Goal: Task Accomplishment & Management: Manage account settings

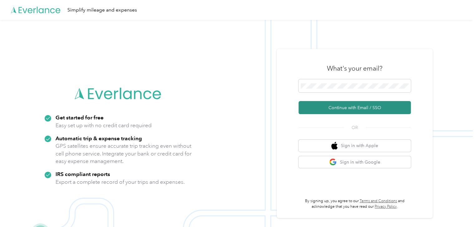
click at [348, 108] on button "Continue with Email / SSO" at bounding box center [354, 107] width 112 height 13
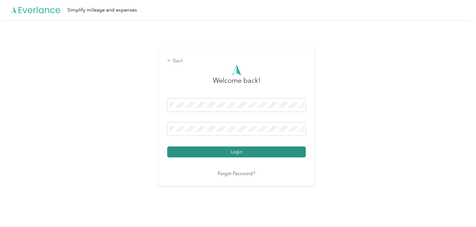
click at [196, 152] on button "Login" at bounding box center [236, 152] width 138 height 11
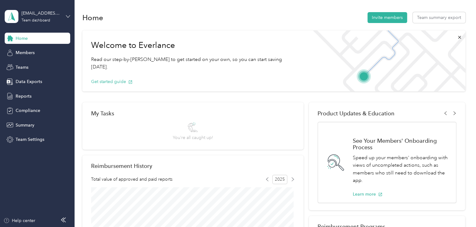
click at [69, 17] on icon at bounding box center [68, 16] width 4 height 4
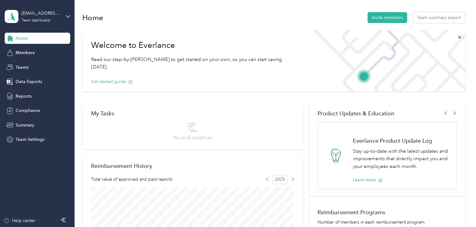
click at [37, 65] on div "Personal dashboard" at bounding box center [29, 65] width 39 height 7
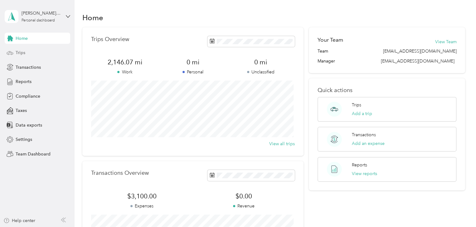
click at [18, 51] on span "Trips" at bounding box center [21, 53] width 10 height 7
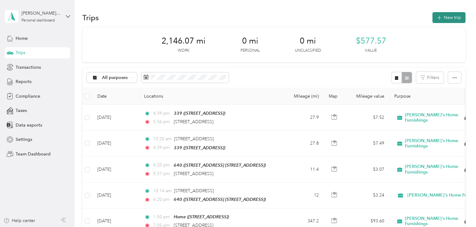
click at [445, 17] on button "New trip" at bounding box center [448, 17] width 33 height 11
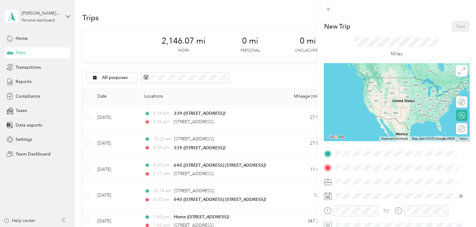
click at [361, 88] on div "Home [STREET_ADDRESS]" at bounding box center [399, 83] width 122 height 15
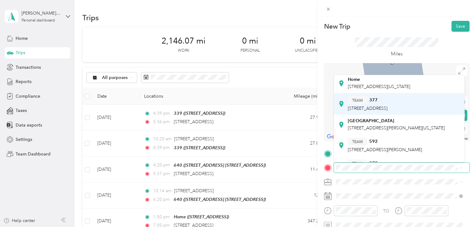
scroll to position [24, 0]
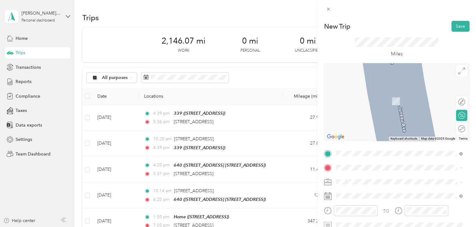
click at [350, 134] on div "[GEOGRAPHIC_DATA] [STREET_ADDRESS][PERSON_NAME][US_STATE]" at bounding box center [395, 135] width 97 height 13
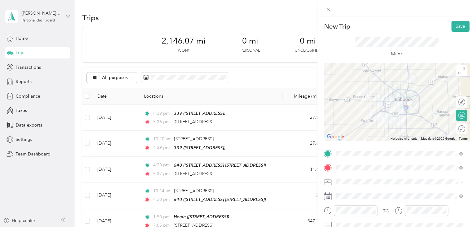
click at [327, 197] on rect at bounding box center [327, 196] width 1 height 1
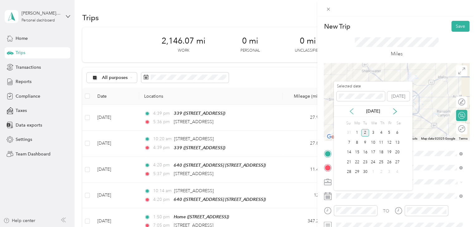
click at [349, 110] on icon at bounding box center [351, 111] width 6 height 6
click at [363, 142] on div "5" at bounding box center [365, 143] width 8 height 8
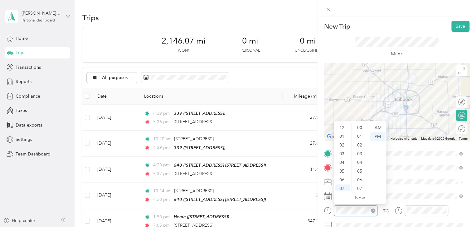
scroll to position [456, 0]
click at [341, 132] on div "05" at bounding box center [342, 134] width 15 height 9
click at [357, 127] on div "00" at bounding box center [359, 128] width 15 height 9
click at [376, 128] on div "AM" at bounding box center [377, 128] width 15 height 9
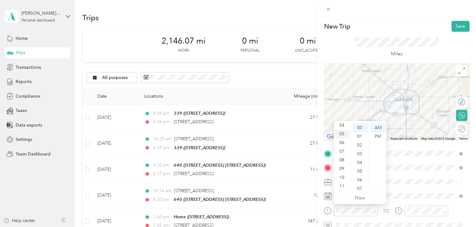
click at [343, 133] on div "05" at bounding box center [342, 134] width 15 height 9
click at [343, 200] on ul "Now" at bounding box center [359, 199] width 52 height 12
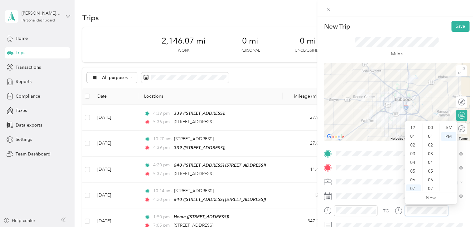
scroll to position [456, 0]
click at [413, 135] on div "05" at bounding box center [412, 134] width 15 height 9
click at [430, 136] on div "32" at bounding box center [430, 138] width 15 height 9
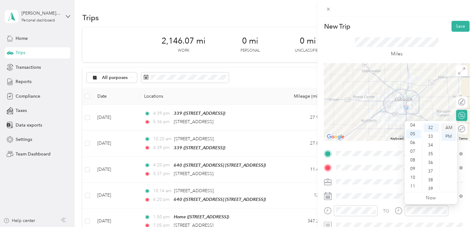
click at [445, 126] on div "AM" at bounding box center [448, 128] width 15 height 9
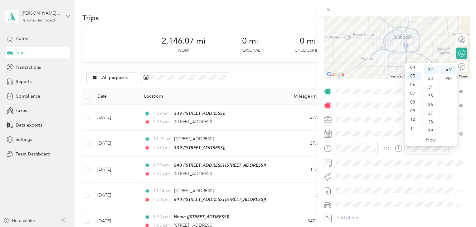
scroll to position [0, 0]
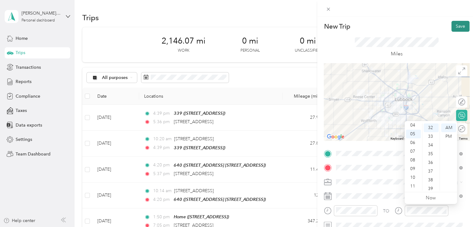
click at [451, 25] on button "Save" at bounding box center [460, 26] width 18 height 11
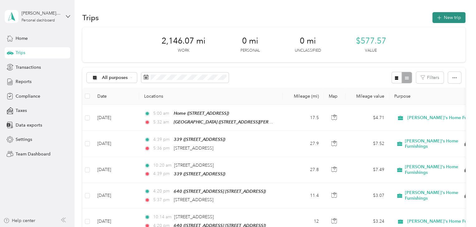
click at [441, 17] on button "New trip" at bounding box center [448, 17] width 33 height 11
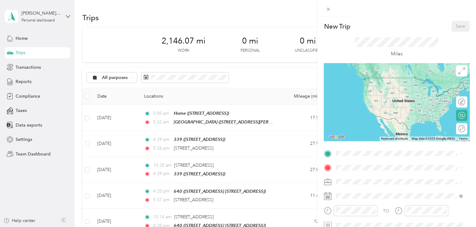
click at [350, 142] on div "[GEOGRAPHIC_DATA] [STREET_ADDRESS][PERSON_NAME][US_STATE]" at bounding box center [395, 144] width 97 height 13
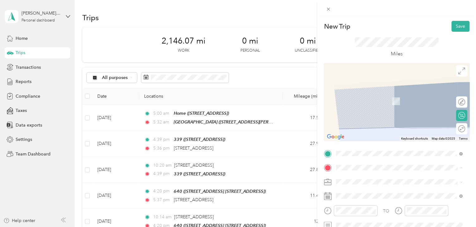
click at [353, 101] on span "[STREET_ADDRESS]" at bounding box center [367, 101] width 40 height 5
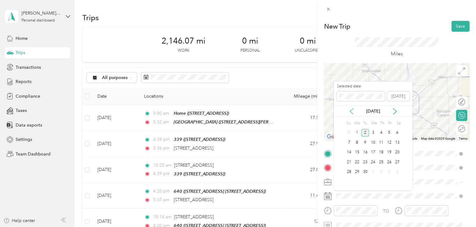
click at [352, 110] on icon at bounding box center [351, 111] width 6 height 6
click at [387, 142] on div "8" at bounding box center [389, 143] width 8 height 8
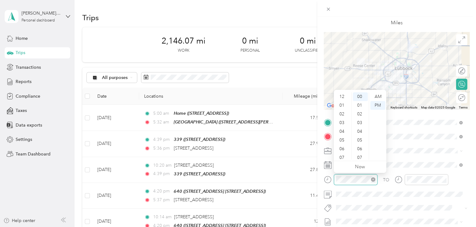
scroll to position [37, 0]
click at [341, 120] on div "07" at bounding box center [342, 120] width 15 height 9
click at [360, 96] on div "25" at bounding box center [359, 97] width 15 height 9
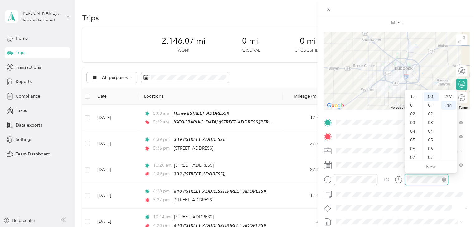
scroll to position [37, 0]
click at [412, 128] on div "08" at bounding box center [412, 129] width 15 height 9
click at [428, 141] on div "05" at bounding box center [430, 140] width 15 height 9
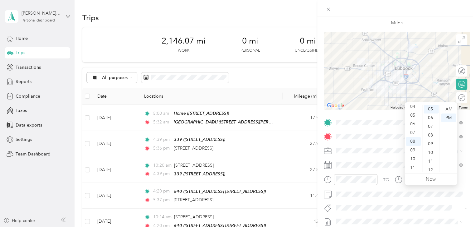
scroll to position [0, 0]
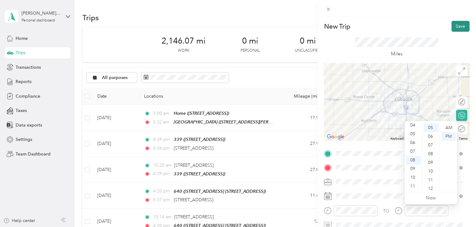
click at [454, 25] on button "Save" at bounding box center [460, 26] width 18 height 11
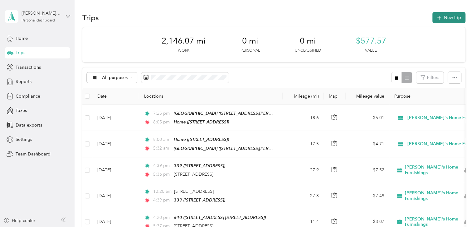
click at [444, 17] on button "New trip" at bounding box center [448, 17] width 33 height 11
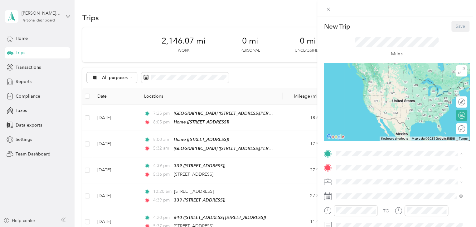
click at [354, 85] on span "[STREET_ADDRESS]" at bounding box center [367, 86] width 40 height 5
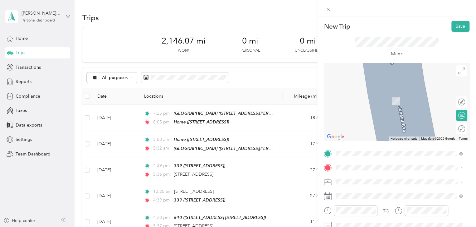
click at [355, 155] on strong "[GEOGRAPHIC_DATA]" at bounding box center [370, 156] width 46 height 6
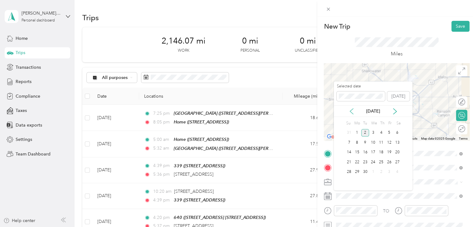
click at [350, 111] on icon at bounding box center [351, 112] width 3 height 6
click at [356, 152] on div "11" at bounding box center [357, 153] width 8 height 8
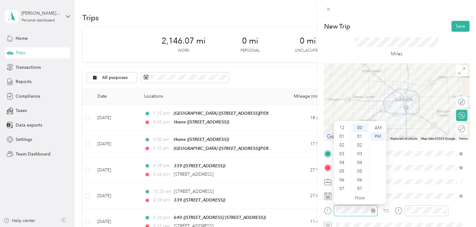
scroll to position [37, 0]
click at [380, 127] on div "AM" at bounding box center [377, 128] width 15 height 9
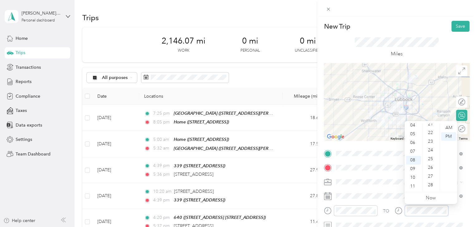
scroll to position [218, 0]
click at [430, 180] on div "31" at bounding box center [430, 180] width 15 height 9
click at [448, 126] on div "AM" at bounding box center [448, 128] width 15 height 9
click at [452, 26] on button "Save" at bounding box center [460, 26] width 18 height 11
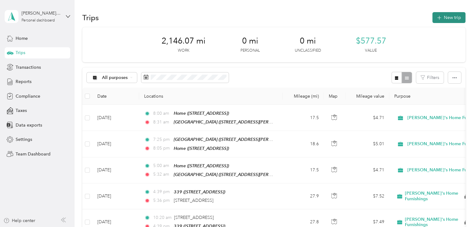
click at [448, 17] on button "New trip" at bounding box center [448, 17] width 33 height 11
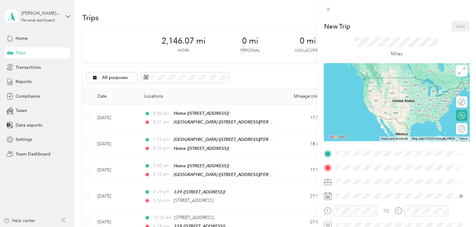
click at [354, 85] on span "[STREET_ADDRESS]" at bounding box center [367, 86] width 40 height 5
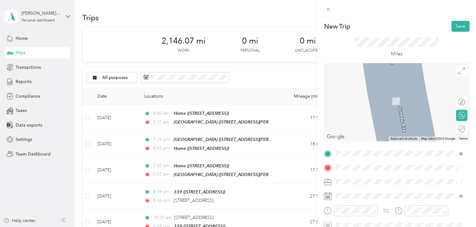
click at [350, 154] on strong "[GEOGRAPHIC_DATA]" at bounding box center [370, 155] width 46 height 6
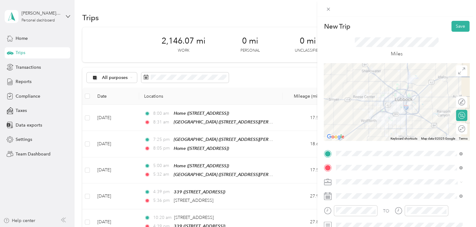
click at [345, 141] on div "[GEOGRAPHIC_DATA] [STREET_ADDRESS][PERSON_NAME][US_STATE]" at bounding box center [399, 144] width 122 height 15
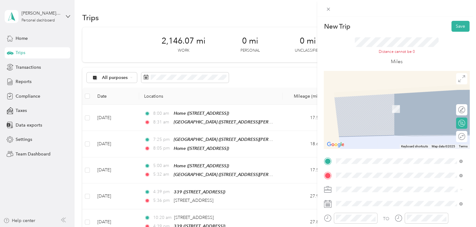
click at [346, 109] on div "Home [STREET_ADDRESS]" at bounding box center [399, 105] width 122 height 15
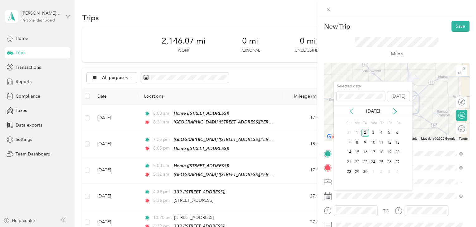
click at [352, 111] on icon at bounding box center [351, 111] width 6 height 6
click at [389, 151] on div "15" at bounding box center [389, 153] width 8 height 8
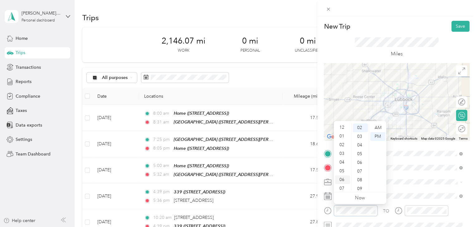
scroll to position [0, 0]
click at [344, 127] on div "12" at bounding box center [342, 128] width 15 height 9
click at [358, 179] on div "15" at bounding box center [359, 179] width 15 height 9
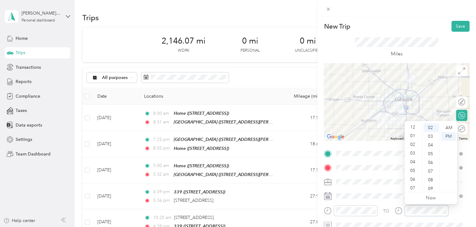
scroll to position [0, 0]
click at [413, 135] on div "01" at bounding box center [412, 136] width 15 height 9
click at [428, 154] on div "05" at bounding box center [430, 154] width 15 height 9
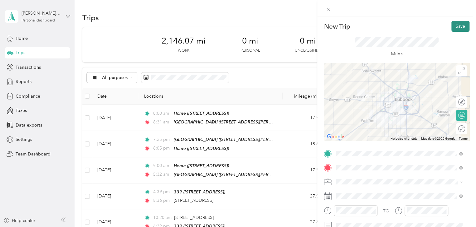
click at [456, 29] on button "Save" at bounding box center [460, 26] width 18 height 11
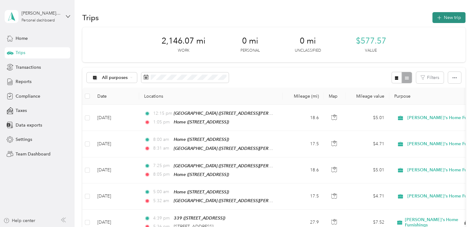
click at [442, 15] on button "New trip" at bounding box center [448, 17] width 33 height 11
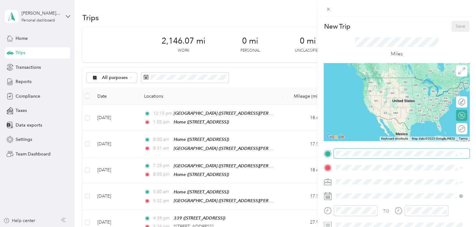
click at [334, 149] on span at bounding box center [401, 154] width 136 height 10
click at [354, 83] on div "Home [STREET_ADDRESS]" at bounding box center [367, 83] width 40 height 13
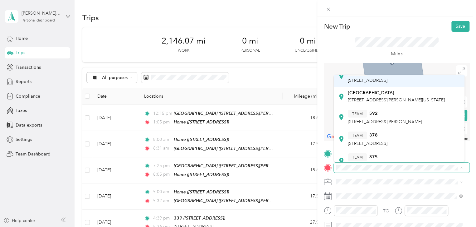
scroll to position [93, 0]
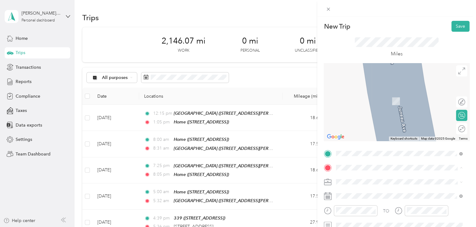
click at [353, 115] on div "TEAM 378 [STREET_ADDRESS]" at bounding box center [367, 108] width 40 height 15
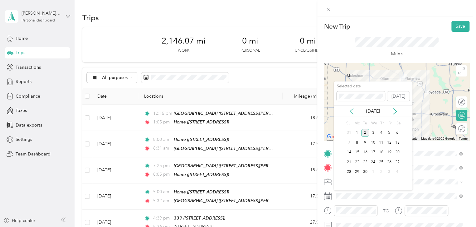
click at [352, 111] on icon at bounding box center [351, 111] width 6 height 6
click at [381, 161] on div "21" at bounding box center [381, 163] width 8 height 8
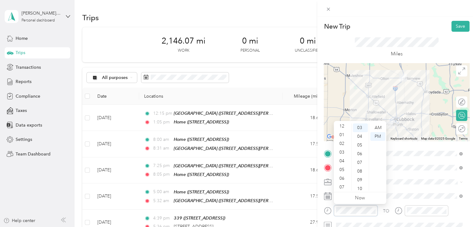
scroll to position [0, 0]
click at [345, 136] on div "01" at bounding box center [342, 136] width 15 height 9
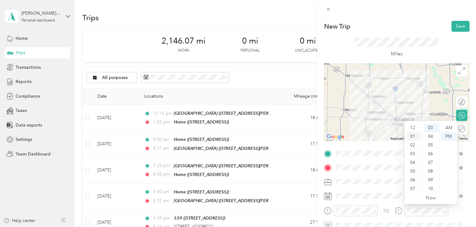
click at [415, 137] on div "01" at bounding box center [412, 136] width 15 height 9
click at [429, 176] on div "58" at bounding box center [430, 178] width 15 height 9
click at [457, 25] on button "Save" at bounding box center [460, 26] width 18 height 11
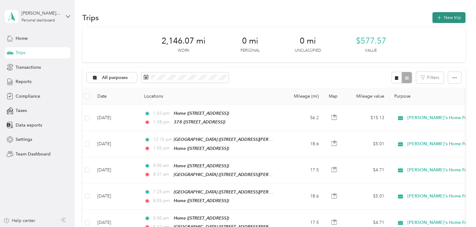
click at [444, 15] on button "New trip" at bounding box center [448, 17] width 33 height 11
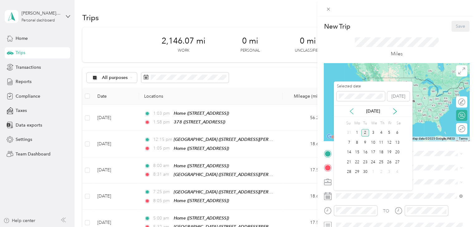
click at [351, 111] on icon at bounding box center [351, 111] width 6 height 6
click at [380, 162] on div "21" at bounding box center [381, 163] width 8 height 8
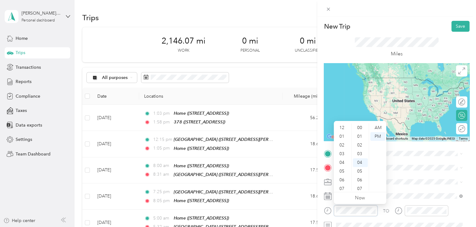
scroll to position [37, 0]
click at [342, 127] on div "04" at bounding box center [342, 125] width 15 height 9
click at [359, 185] on div "50" at bounding box center [359, 186] width 15 height 9
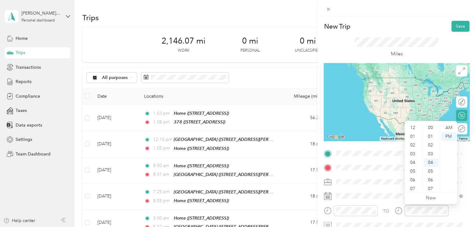
scroll to position [37, 0]
click at [411, 134] on div "05" at bounding box center [412, 134] width 15 height 9
click at [429, 168] on div "55" at bounding box center [430, 168] width 15 height 9
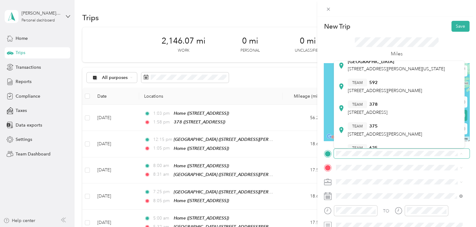
scroll to position [93, 0]
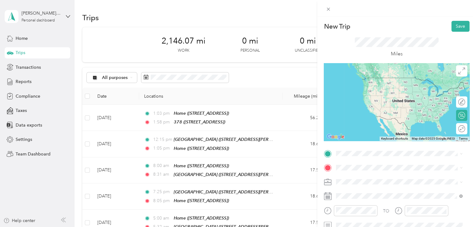
click at [353, 98] on div "TEAM 378 [STREET_ADDRESS]" at bounding box center [367, 93] width 40 height 15
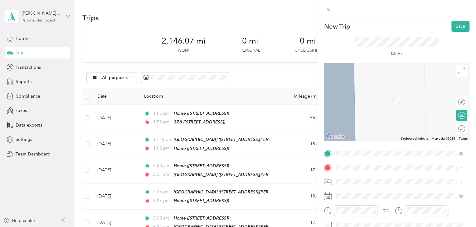
click at [354, 101] on span "[STREET_ADDRESS]" at bounding box center [367, 101] width 40 height 5
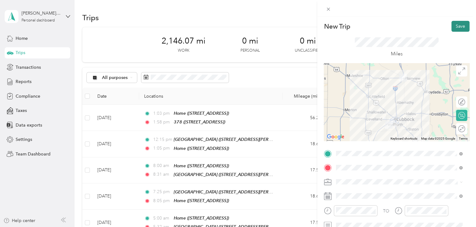
click at [457, 25] on button "Save" at bounding box center [460, 26] width 18 height 11
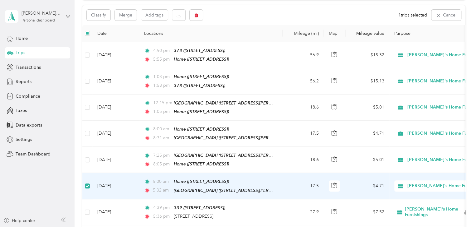
scroll to position [62, 0]
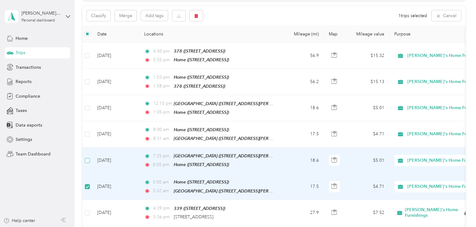
click at [86, 157] on label at bounding box center [87, 160] width 5 height 7
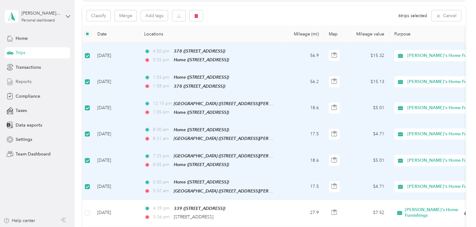
click at [24, 82] on span "Reports" at bounding box center [24, 82] width 16 height 7
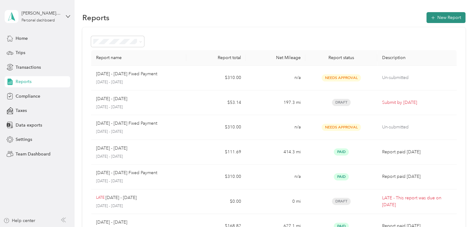
click at [439, 18] on button "New Report" at bounding box center [445, 17] width 39 height 11
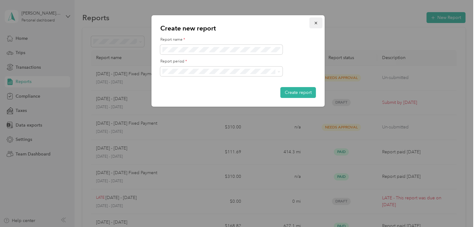
click at [313, 21] on icon "button" at bounding box center [315, 23] width 4 height 4
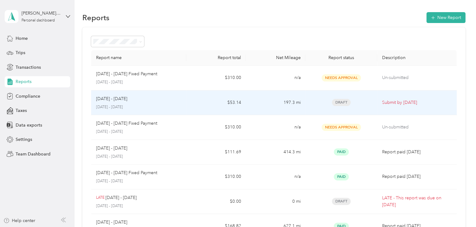
click at [156, 106] on p "[DATE] - [DATE]" at bounding box center [138, 108] width 85 height 6
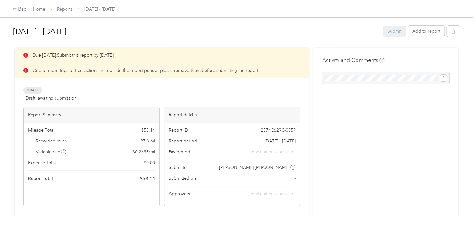
click at [393, 31] on div "Submit Add to report" at bounding box center [421, 31] width 77 height 11
click at [132, 91] on div "Draft Draft, awaiting submission View activity & comments" at bounding box center [161, 94] width 276 height 15
click at [136, 188] on div "Report Summary Mileage Total $ 53.14 Recorded miles 197.3 mi Variable rate $ 0.…" at bounding box center [91, 156] width 136 height 99
click at [396, 31] on div "Submit Add to report" at bounding box center [421, 31] width 77 height 11
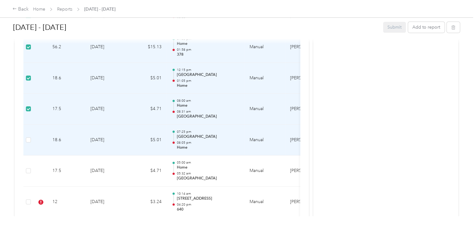
scroll to position [280, 0]
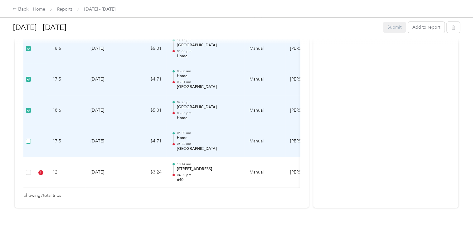
click at [26, 144] on label at bounding box center [28, 141] width 5 height 7
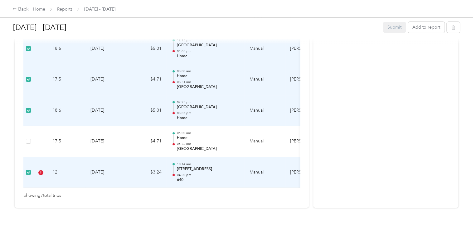
click at [27, 106] on td at bounding box center [28, 110] width 10 height 31
click at [28, 75] on td at bounding box center [28, 79] width 10 height 31
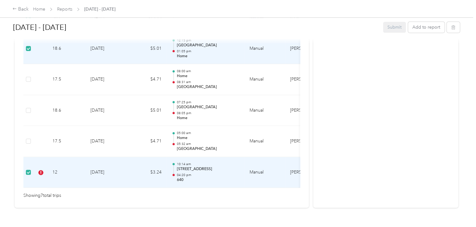
click at [29, 45] on label at bounding box center [28, 48] width 5 height 7
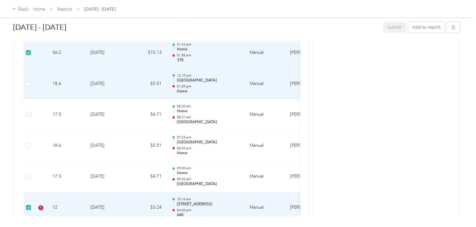
scroll to position [187, 0]
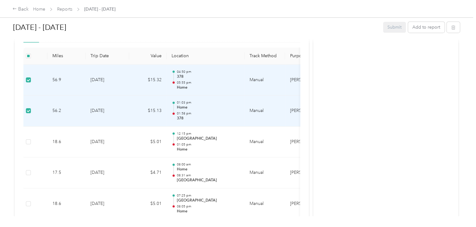
click at [25, 110] on td at bounding box center [28, 111] width 10 height 31
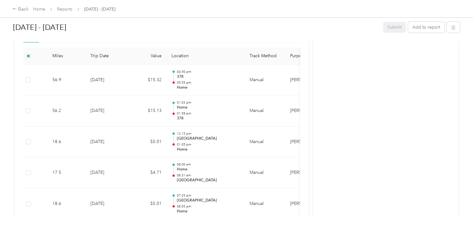
scroll to position [303, 0]
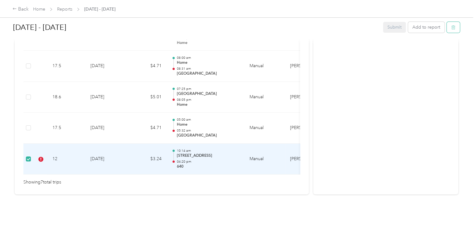
click at [453, 30] on button "button" at bounding box center [452, 27] width 13 height 11
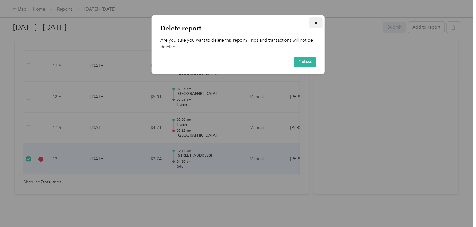
click at [313, 22] on icon "button" at bounding box center [315, 23] width 4 height 4
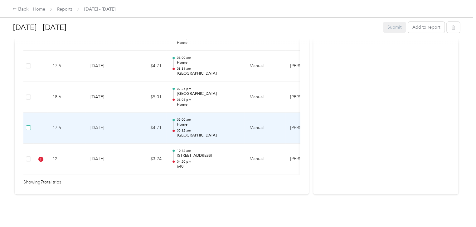
click at [26, 125] on label at bounding box center [28, 128] width 5 height 7
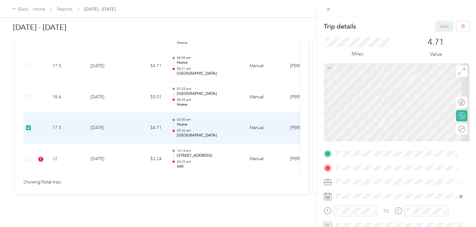
click at [29, 84] on div "Trip details Save This trip cannot be edited because it is either under review,…" at bounding box center [238, 113] width 476 height 227
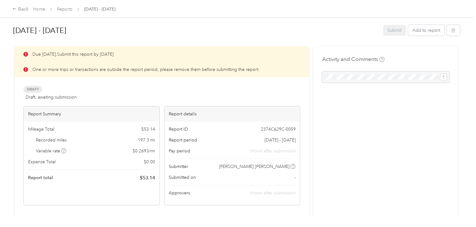
scroll to position [0, 0]
click at [22, 9] on div "Back" at bounding box center [20, 9] width 16 height 7
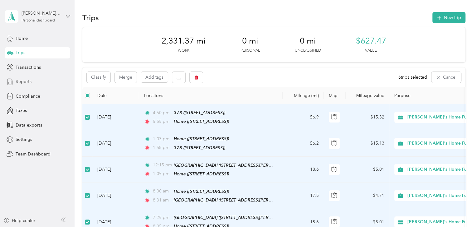
click at [21, 82] on span "Reports" at bounding box center [24, 82] width 16 height 7
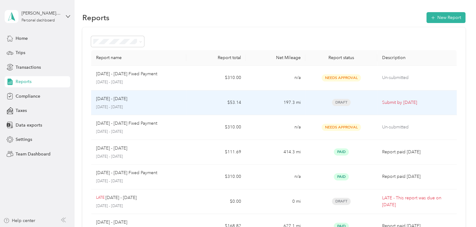
click at [151, 104] on div "[DATE] - [DATE] [DATE] - [DATE]" at bounding box center [138, 103] width 85 height 15
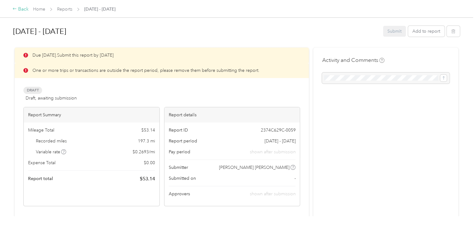
click at [14, 9] on icon at bounding box center [14, 9] width 3 height 2
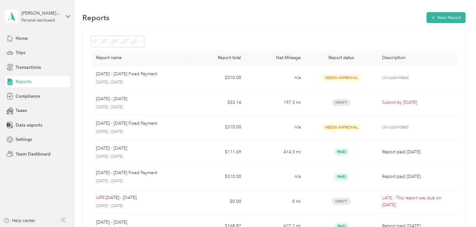
click at [14, 9] on div "[PERSON_NAME] [PERSON_NAME] Personal dashboard" at bounding box center [37, 17] width 65 height 22
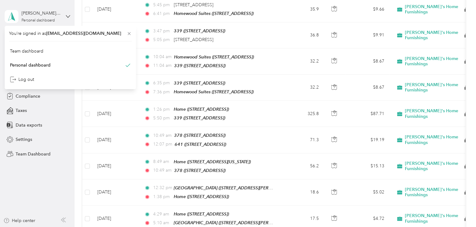
scroll to position [405, 0]
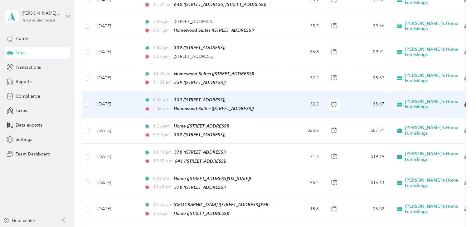
click at [140, 92] on td "6:35 pm 339 ([STREET_ADDRESS]) 7:36 pm Homewood Suites ([STREET_ADDRESS])" at bounding box center [210, 105] width 143 height 26
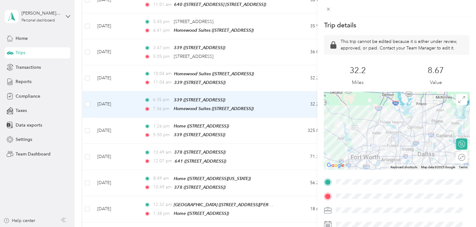
click at [64, 28] on div "Trip details This trip cannot be edited because it is either under review, appr…" at bounding box center [238, 113] width 476 height 227
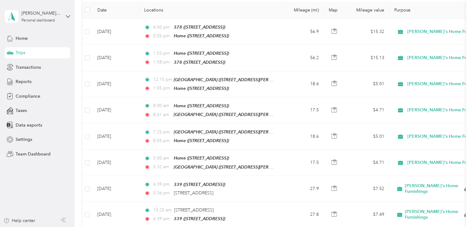
scroll to position [85, 0]
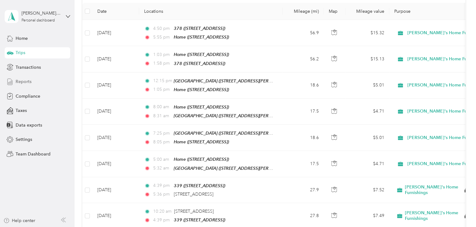
click at [19, 83] on span "Reports" at bounding box center [24, 82] width 16 height 7
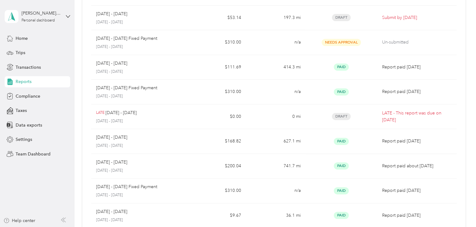
scroll to position [85, 0]
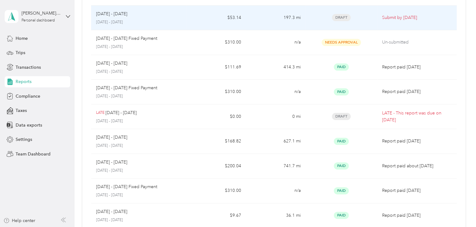
click at [101, 24] on p "[DATE] - [DATE]" at bounding box center [138, 23] width 85 height 6
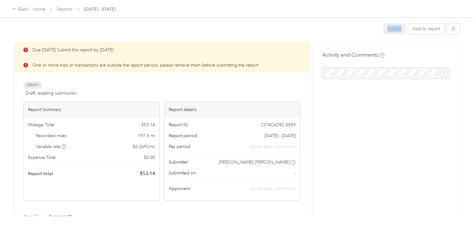
click at [101, 24] on div "Submit Add to report" at bounding box center [236, 29] width 446 height 13
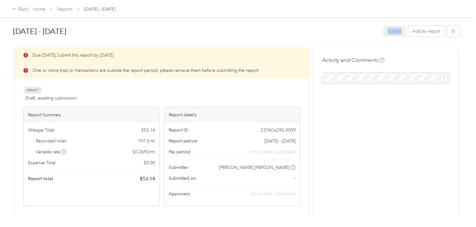
click at [392, 33] on div "Submit Add to report" at bounding box center [421, 31] width 77 height 11
click at [397, 31] on div "Submit Add to report" at bounding box center [421, 31] width 77 height 11
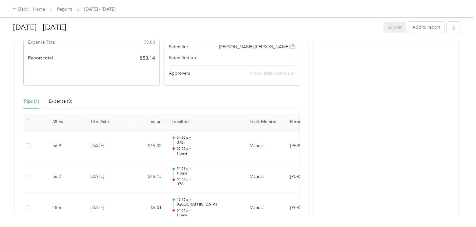
scroll to position [125, 0]
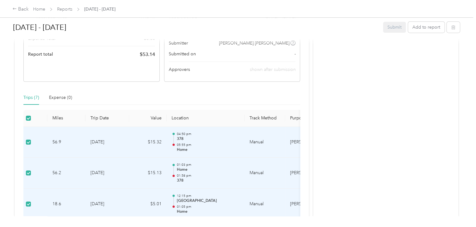
click at [390, 26] on div "Submit Add to report" at bounding box center [421, 27] width 77 height 11
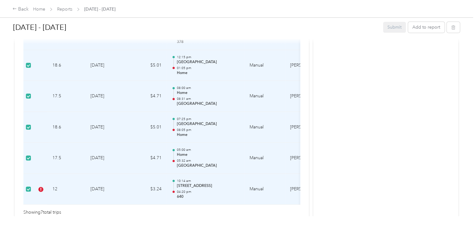
scroll to position [303, 0]
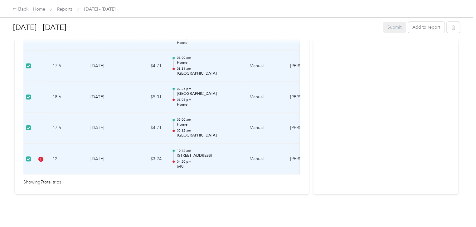
click at [62, 148] on td "12" at bounding box center [66, 159] width 38 height 31
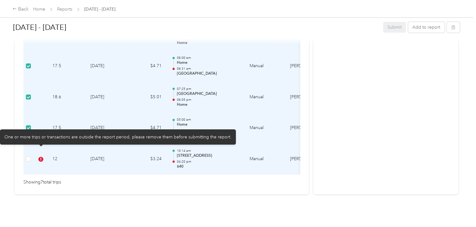
click at [39, 157] on icon at bounding box center [40, 159] width 5 height 5
click at [41, 135] on div "One or more trips or transactions are outside the report period, please remove …" at bounding box center [118, 137] width 236 height 15
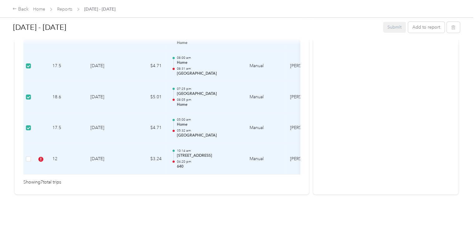
drag, startPoint x: 30, startPoint y: 152, endPoint x: 56, endPoint y: 156, distance: 26.8
click at [56, 156] on td "12" at bounding box center [66, 159] width 38 height 31
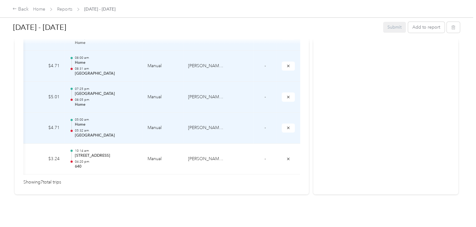
scroll to position [0, 103]
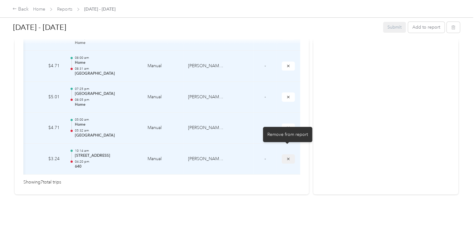
click at [286, 157] on icon "submit" at bounding box center [288, 159] width 4 height 4
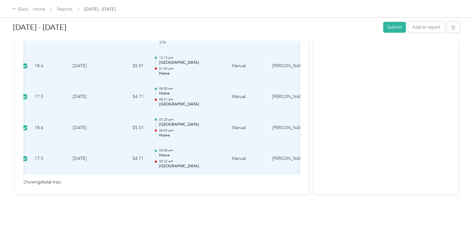
scroll to position [0, 0]
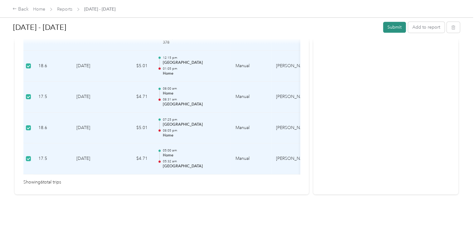
click at [396, 28] on button "Submit" at bounding box center [394, 27] width 23 height 11
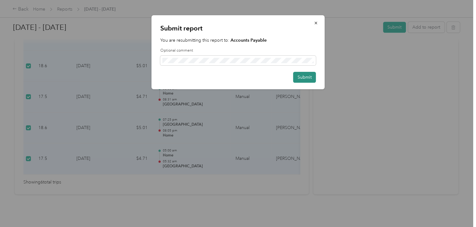
click at [302, 76] on button "Submit" at bounding box center [304, 77] width 23 height 11
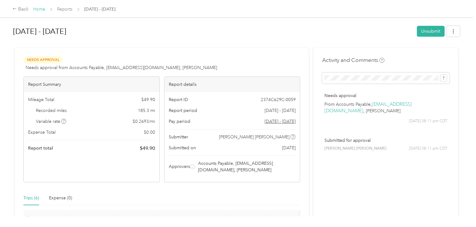
click at [40, 9] on link "Home" at bounding box center [39, 9] width 12 height 5
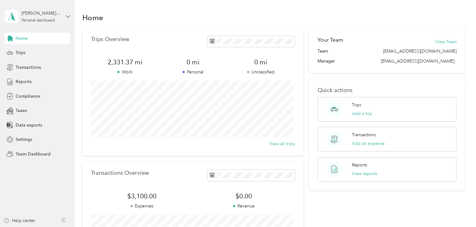
click at [69, 17] on icon at bounding box center [68, 16] width 4 height 4
click at [38, 53] on div "Team dashboard" at bounding box center [70, 50] width 122 height 11
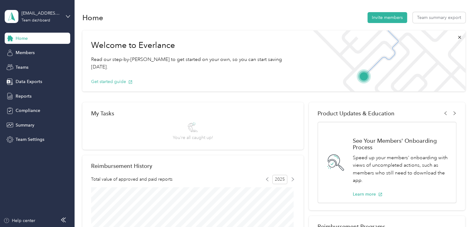
drag, startPoint x: 38, startPoint y: 53, endPoint x: 192, endPoint y: 26, distance: 156.3
click at [192, 26] on section "Home Invite members Team summary export Welcome to Everlance Read our step-by-[…" at bounding box center [273, 216] width 383 height 411
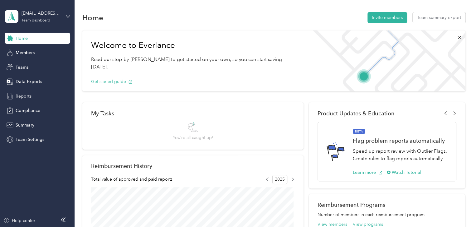
click at [22, 96] on span "Reports" at bounding box center [24, 96] width 16 height 7
